Goal: Navigation & Orientation: Find specific page/section

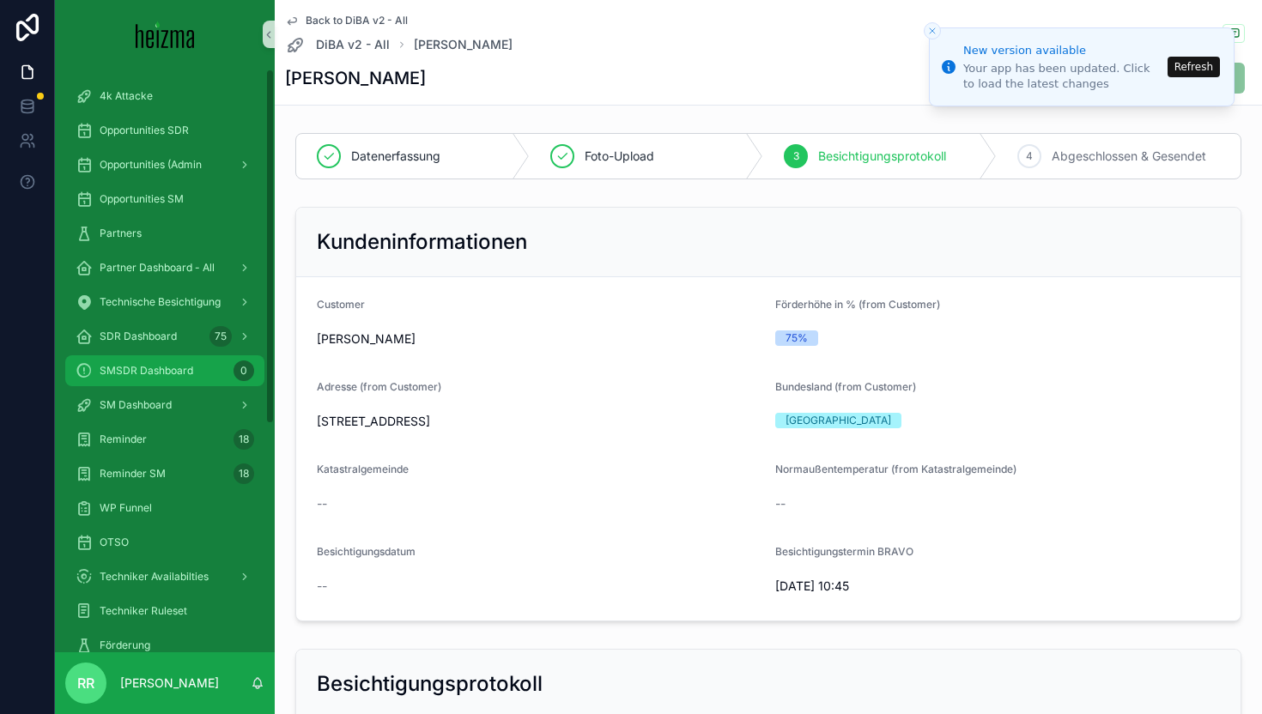
click at [160, 368] on span "SMSDR Dashboard" at bounding box center [147, 371] width 94 height 14
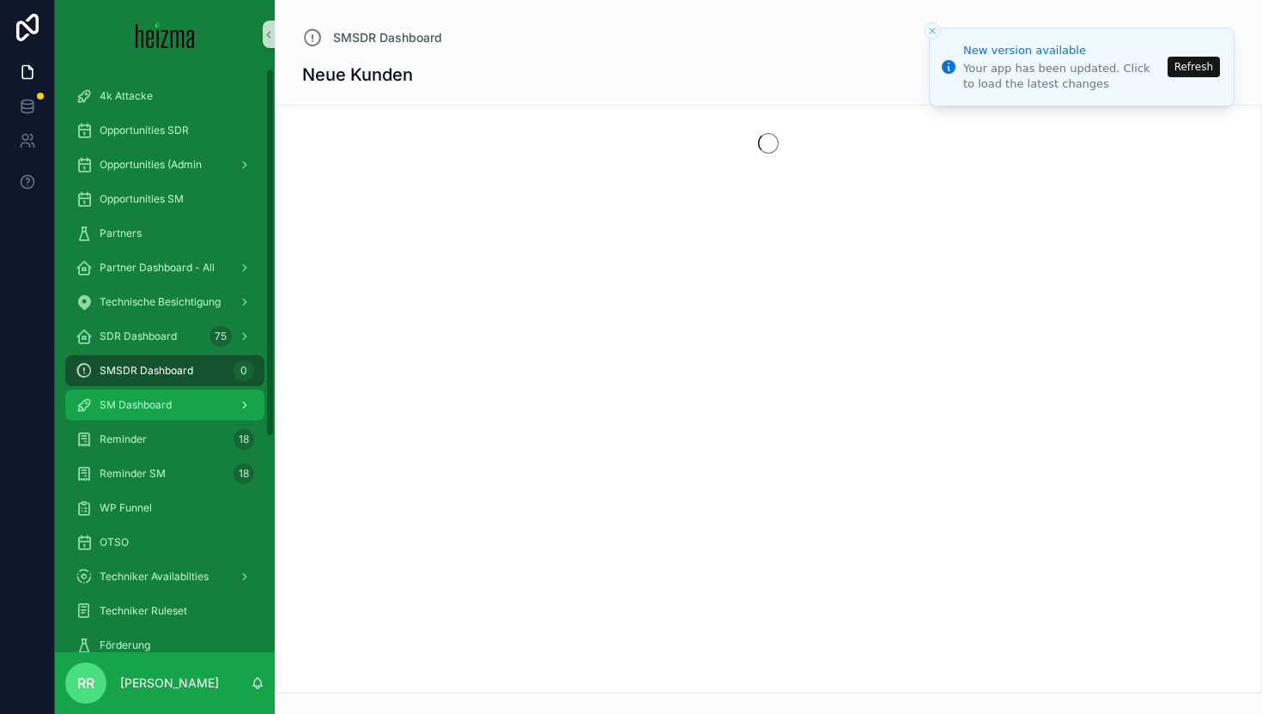
click at [166, 410] on span "SM Dashboard" at bounding box center [136, 405] width 72 height 14
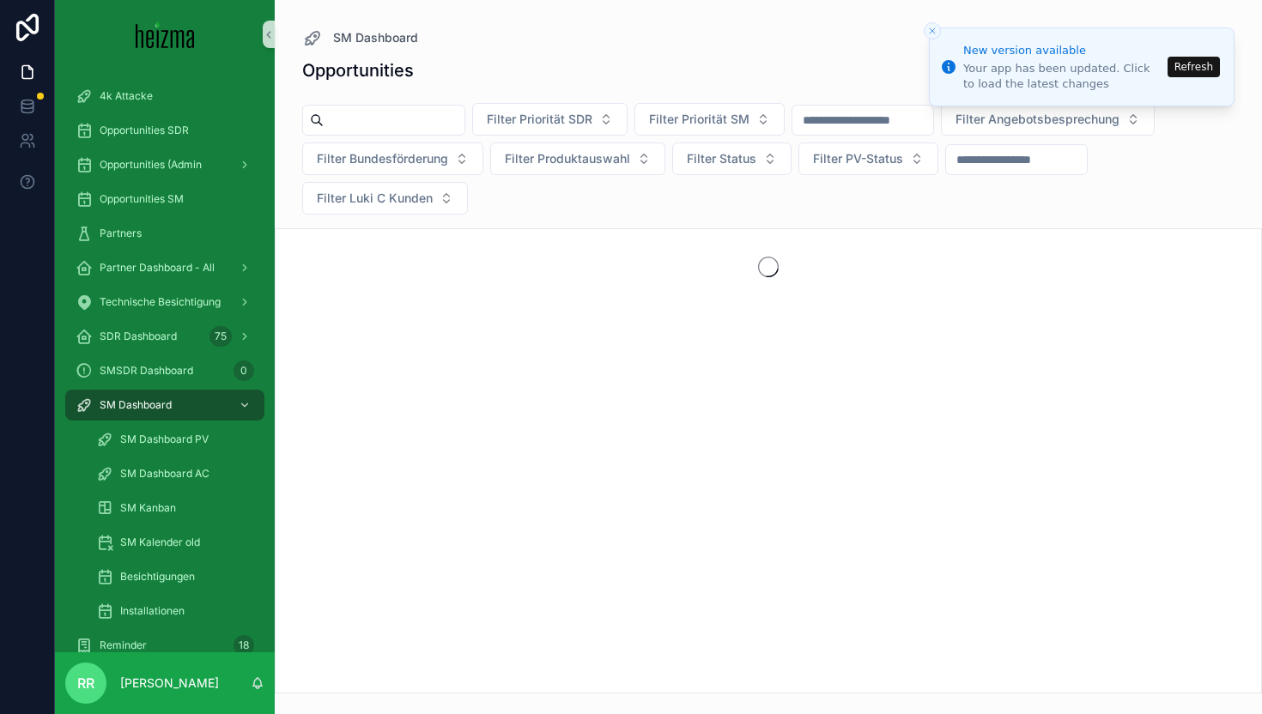
click at [1182, 74] on button "Refresh" at bounding box center [1194, 67] width 52 height 21
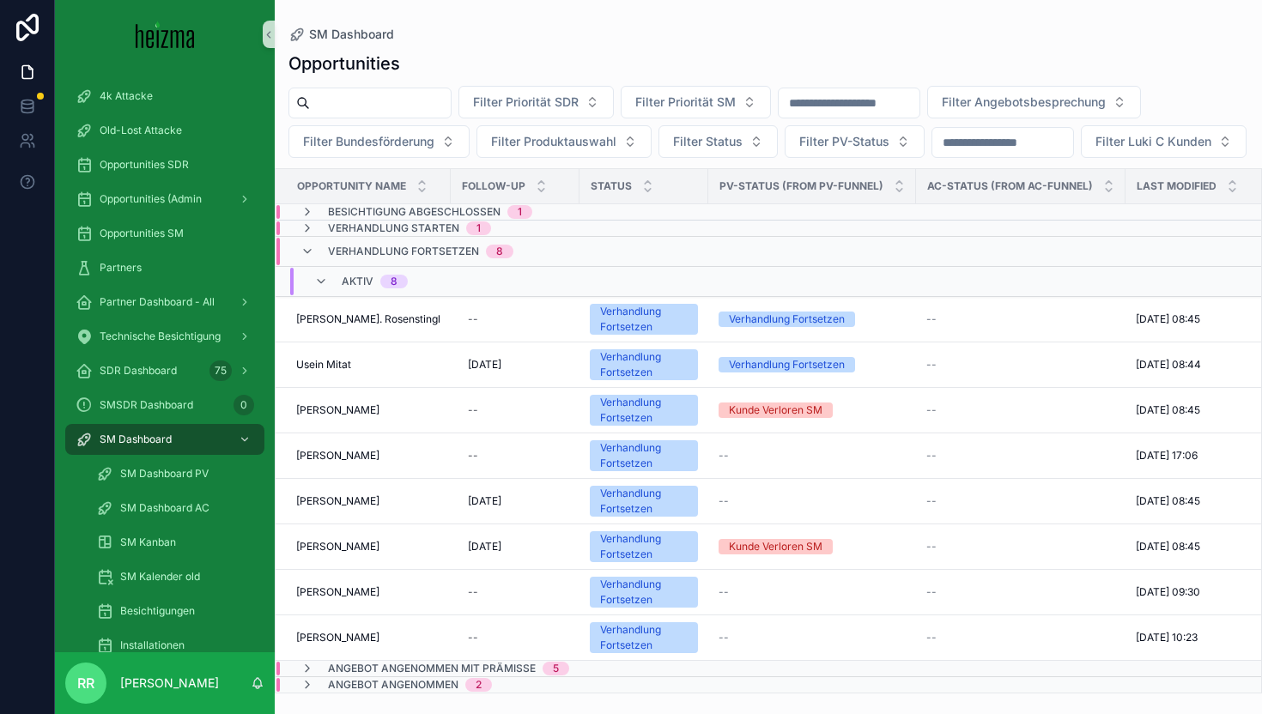
click at [325, 265] on div "Verhandlung Fortsetzen 8" at bounding box center [407, 251] width 213 height 27
